Goal: Task Accomplishment & Management: Manage account settings

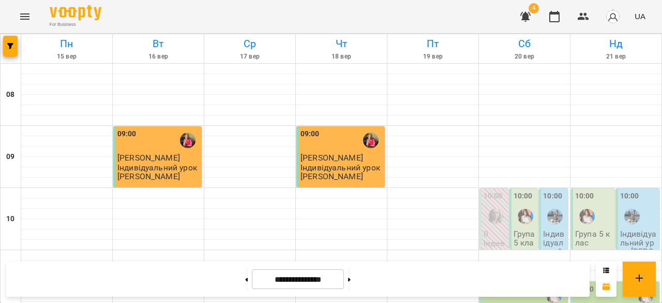
scroll to position [502, 0]
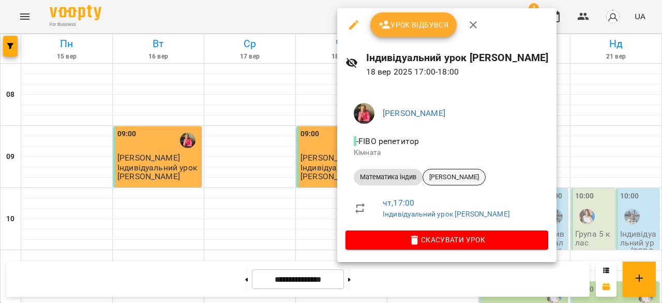
click at [457, 174] on span "Литовка Ніколь" at bounding box center [454, 176] width 62 height 9
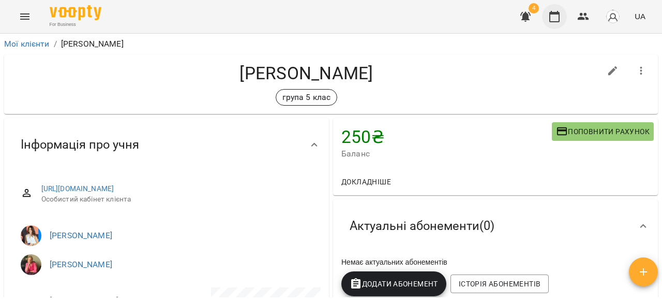
click at [558, 16] on icon "button" at bounding box center [555, 16] width 12 height 12
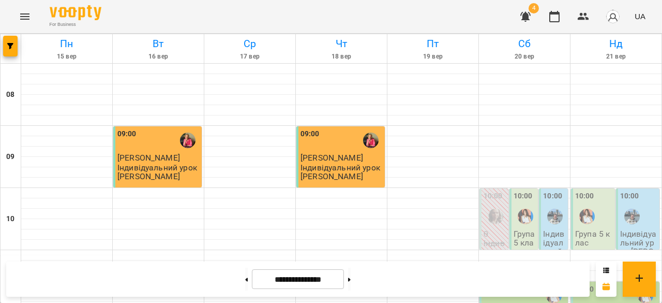
scroll to position [588, 0]
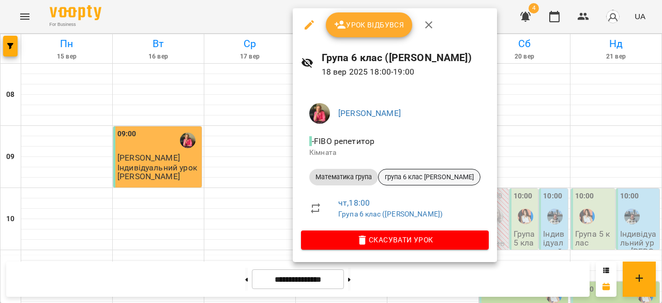
click at [416, 177] on span "група 6 клас Світлана" at bounding box center [429, 176] width 101 height 9
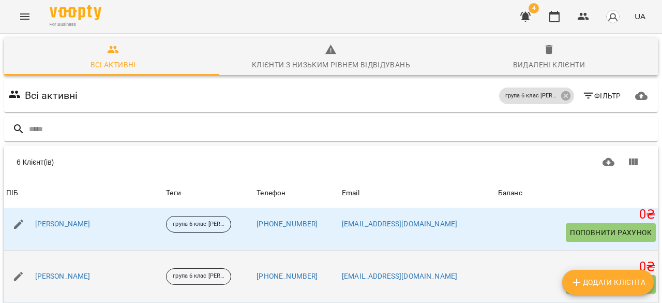
scroll to position [82, 0]
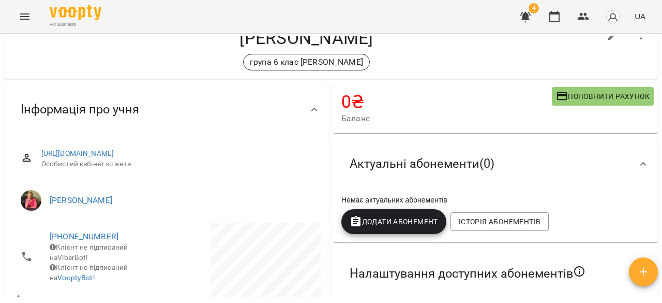
scroll to position [52, 0]
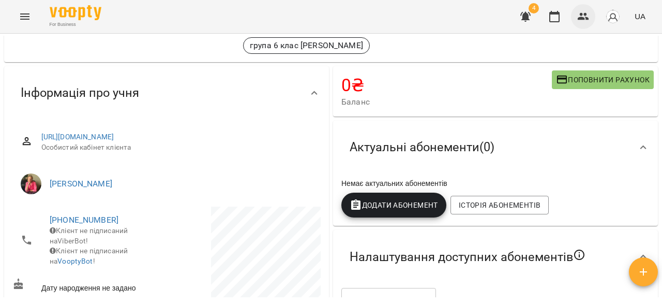
click at [577, 21] on button "button" at bounding box center [583, 16] width 25 height 25
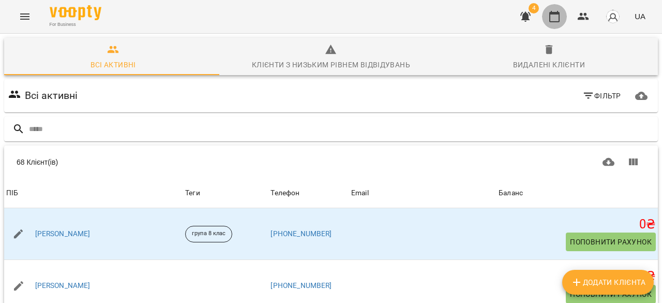
click at [557, 14] on icon "button" at bounding box center [555, 16] width 10 height 11
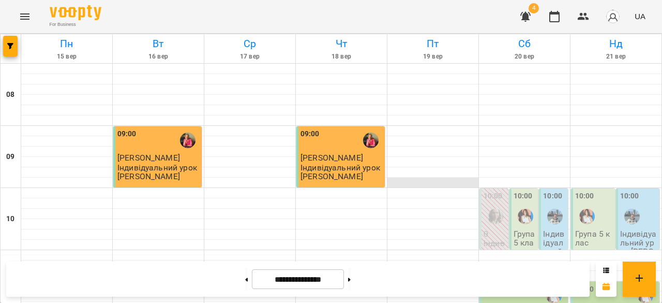
scroll to position [499, 0]
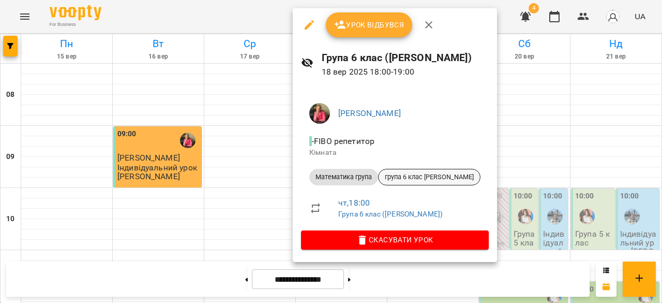
click at [442, 176] on span "група 6 клас Світлана" at bounding box center [429, 176] width 101 height 9
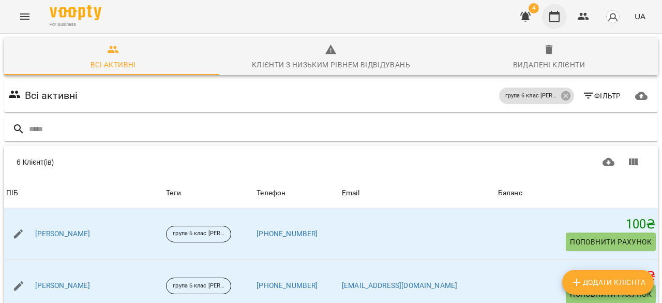
click at [565, 17] on button "button" at bounding box center [554, 16] width 25 height 25
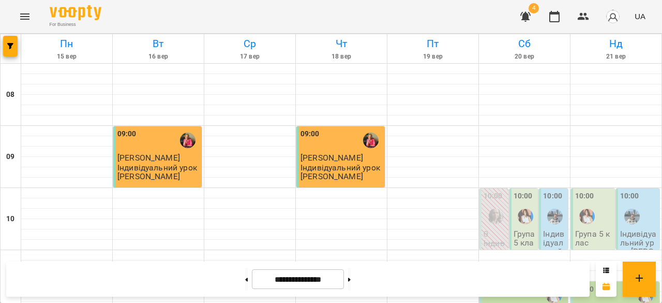
scroll to position [610, 0]
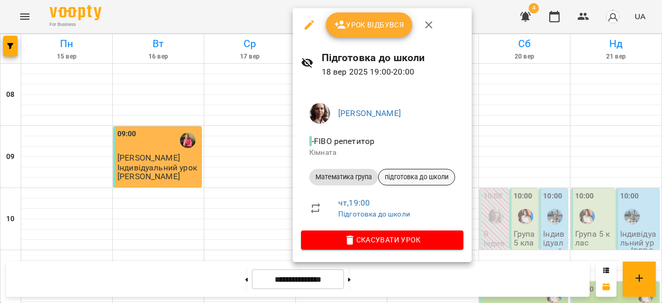
click at [410, 173] on span "підготовка до школи" at bounding box center [417, 176] width 76 height 9
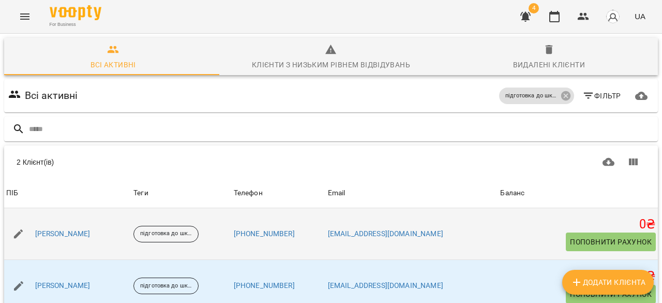
scroll to position [46, 0]
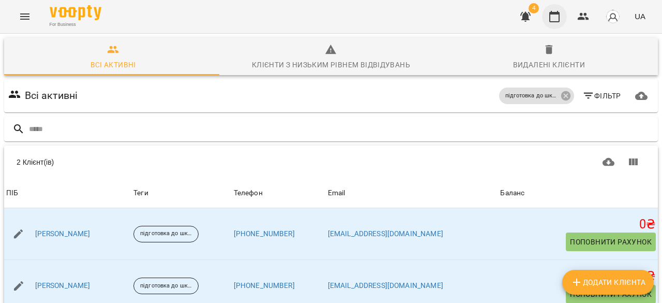
click at [553, 17] on icon "button" at bounding box center [555, 16] width 12 height 12
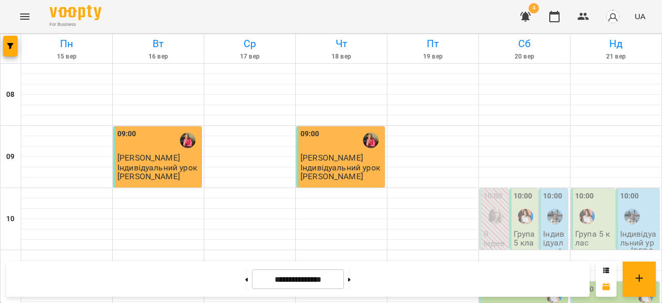
scroll to position [609, 0]
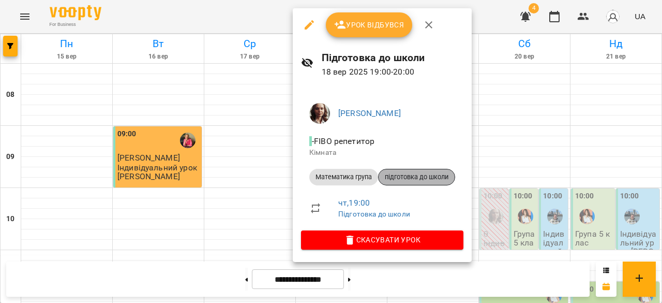
click at [412, 172] on span "підготовка до школи" at bounding box center [417, 176] width 76 height 9
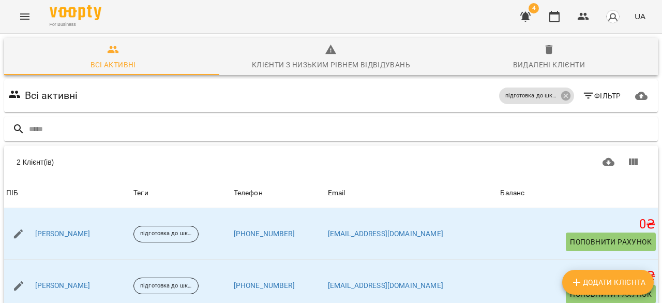
scroll to position [46, 0]
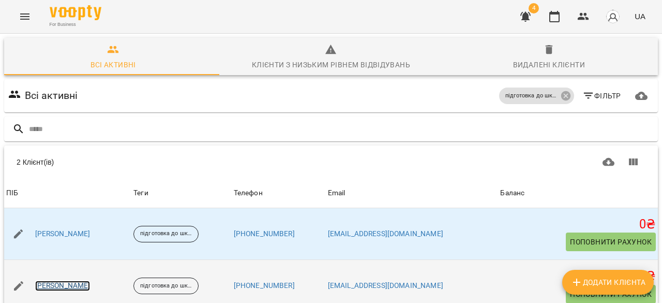
click at [73, 280] on link "Лея Павленко" at bounding box center [62, 285] width 55 height 10
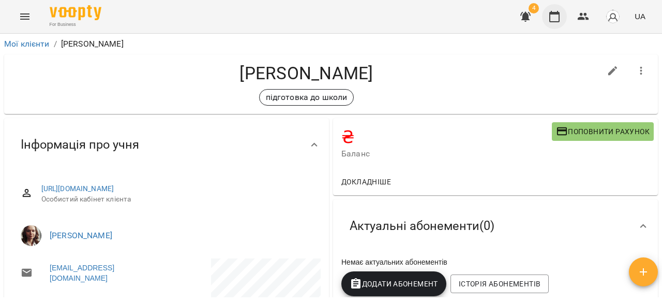
click at [555, 23] on button "button" at bounding box center [554, 16] width 25 height 25
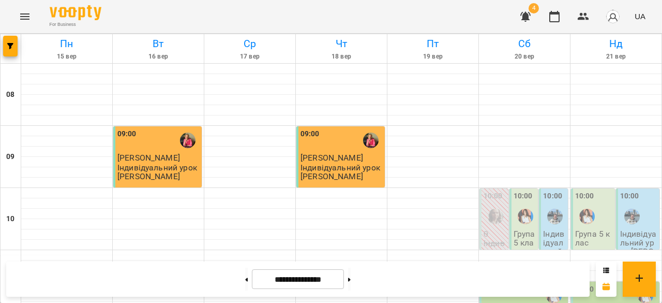
scroll to position [663, 0]
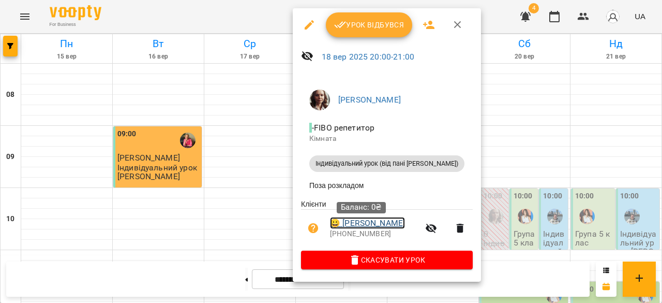
click at [373, 229] on link "😀 Чубка Злата" at bounding box center [367, 223] width 75 height 12
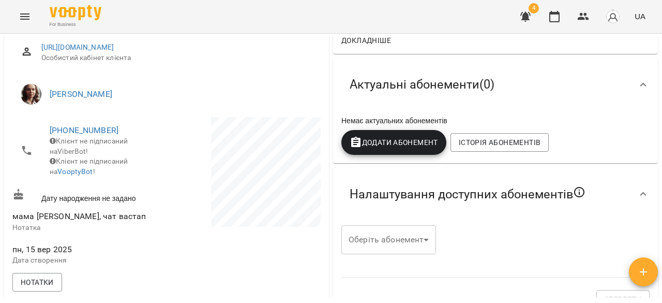
scroll to position [73, 0]
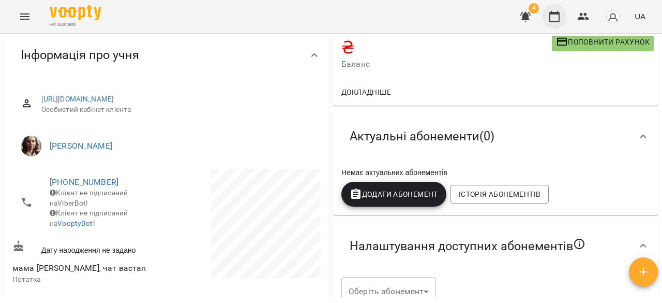
click at [564, 13] on button "button" at bounding box center [554, 16] width 25 height 25
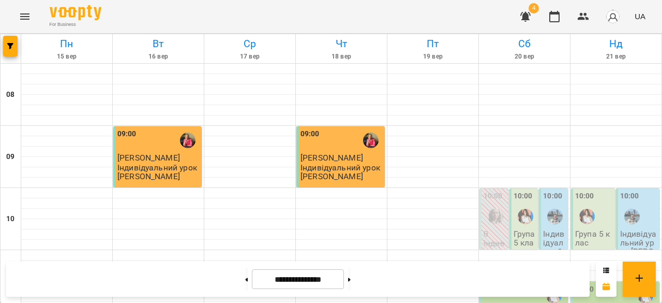
scroll to position [522, 0]
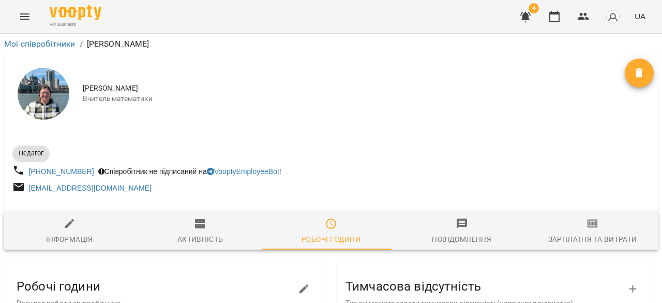
scroll to position [393, 0]
